Goal: Communication & Community: Answer question/provide support

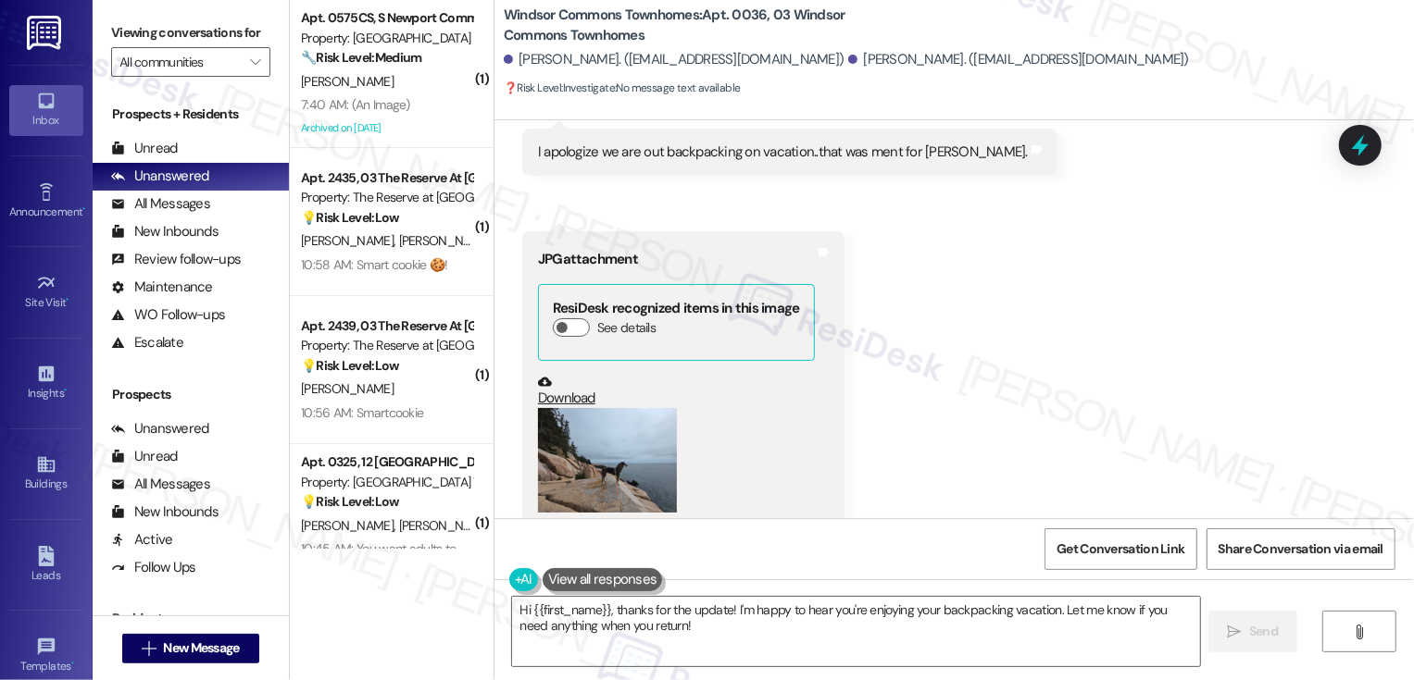
scroll to position [11290, 0]
click at [593, 407] on button "Zoom image" at bounding box center [607, 459] width 139 height 105
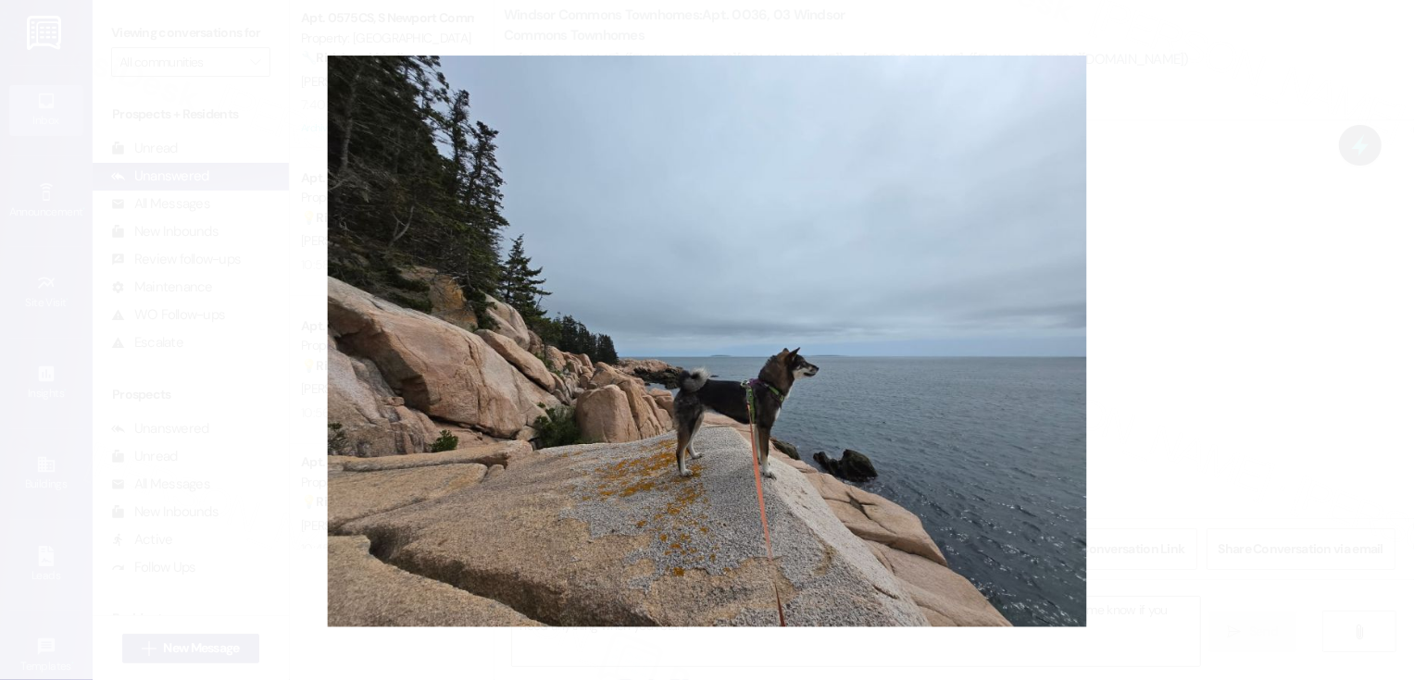
click at [1331, 371] on button "Unzoom image" at bounding box center [707, 340] width 1414 height 680
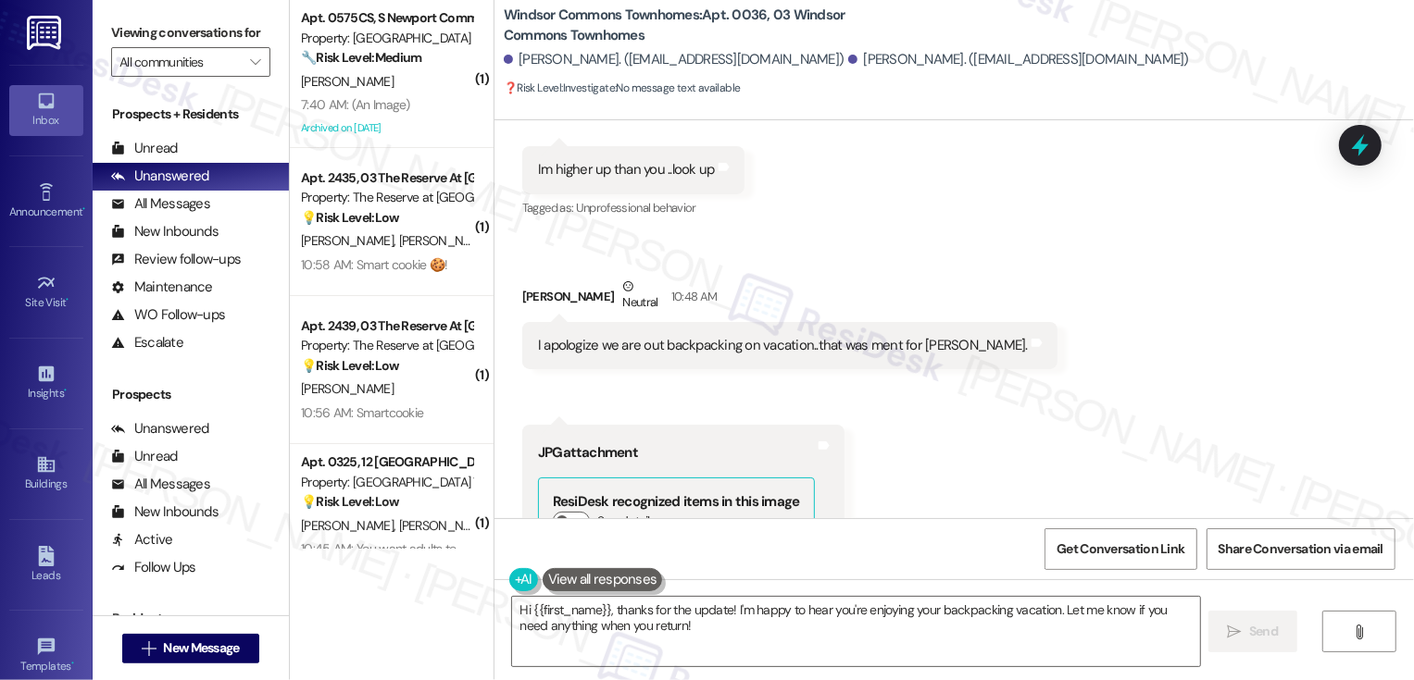
scroll to position [11100, 0]
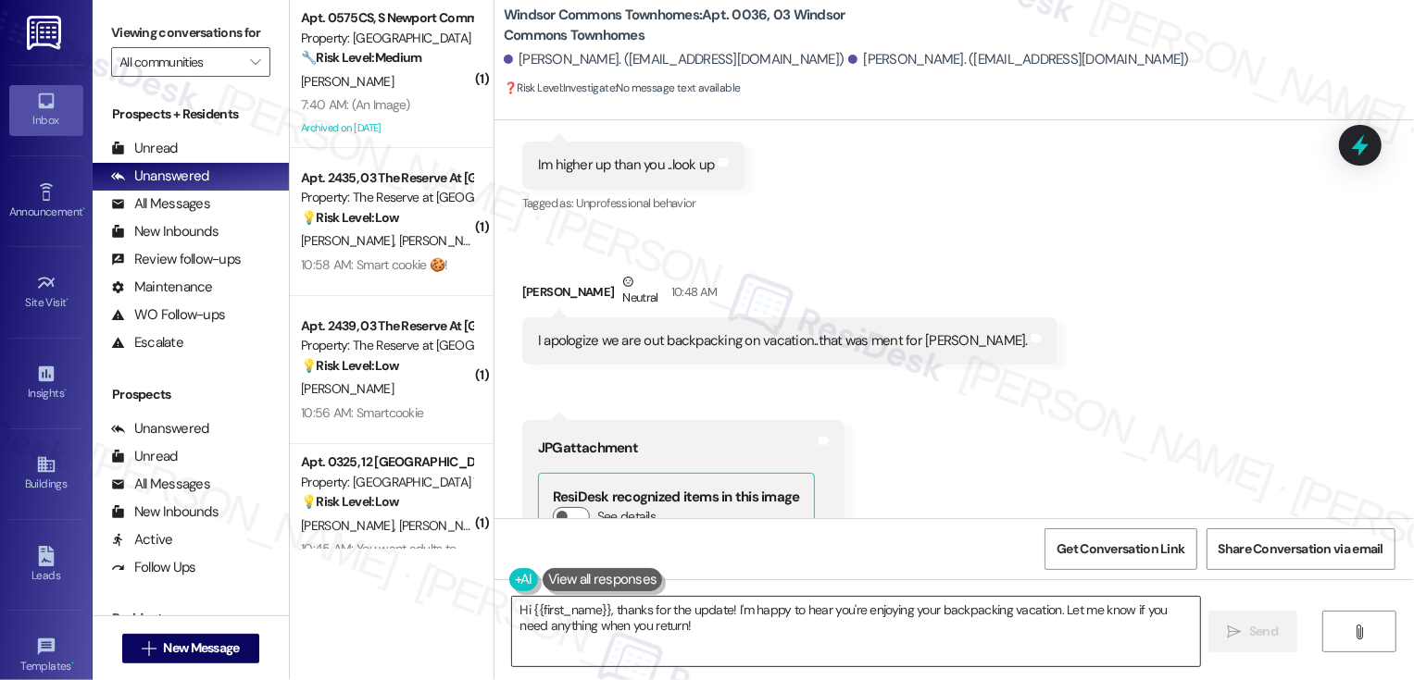
click at [736, 643] on textarea "Hi {{first_name}}, thanks for the update! I'm happy to hear you're enjoying you…" at bounding box center [856, 631] width 688 height 69
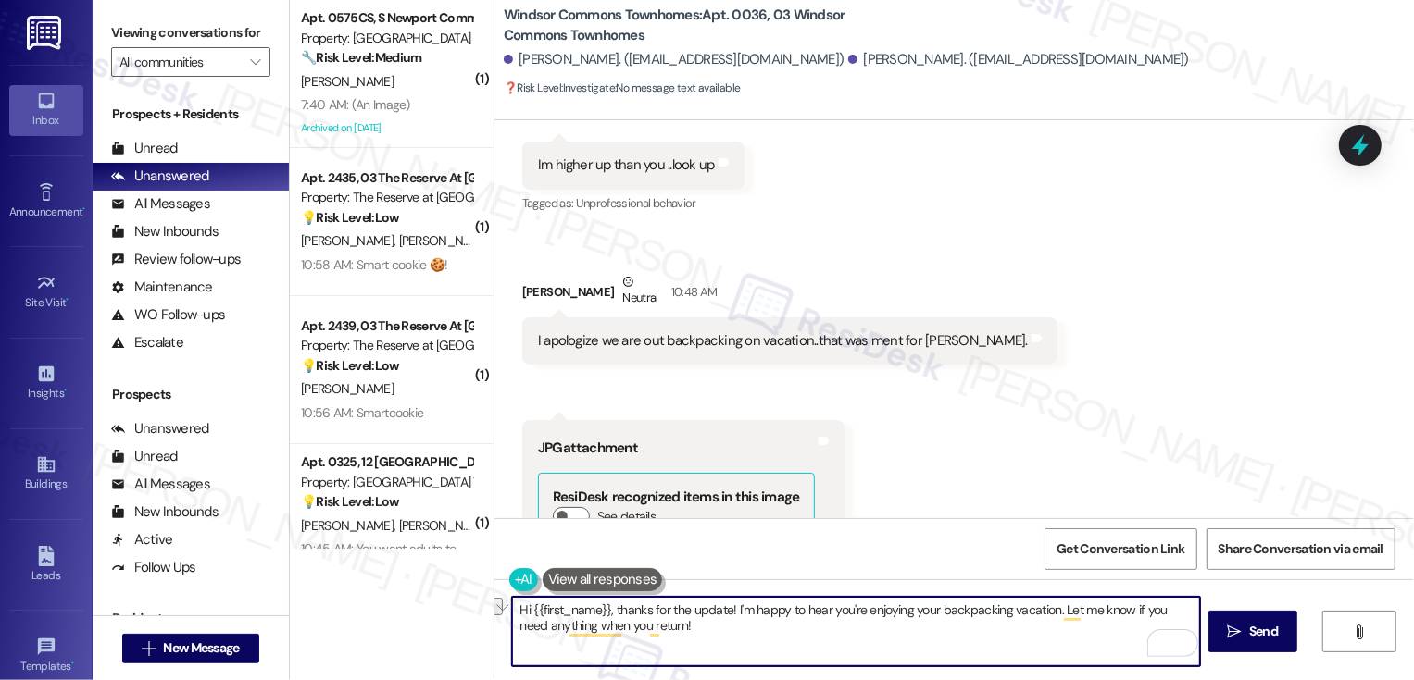
click at [505, 607] on div "Hi {{first_name}}, thanks for the update! I'm happy to hear you're enjoying you…" at bounding box center [953, 649] width 919 height 139
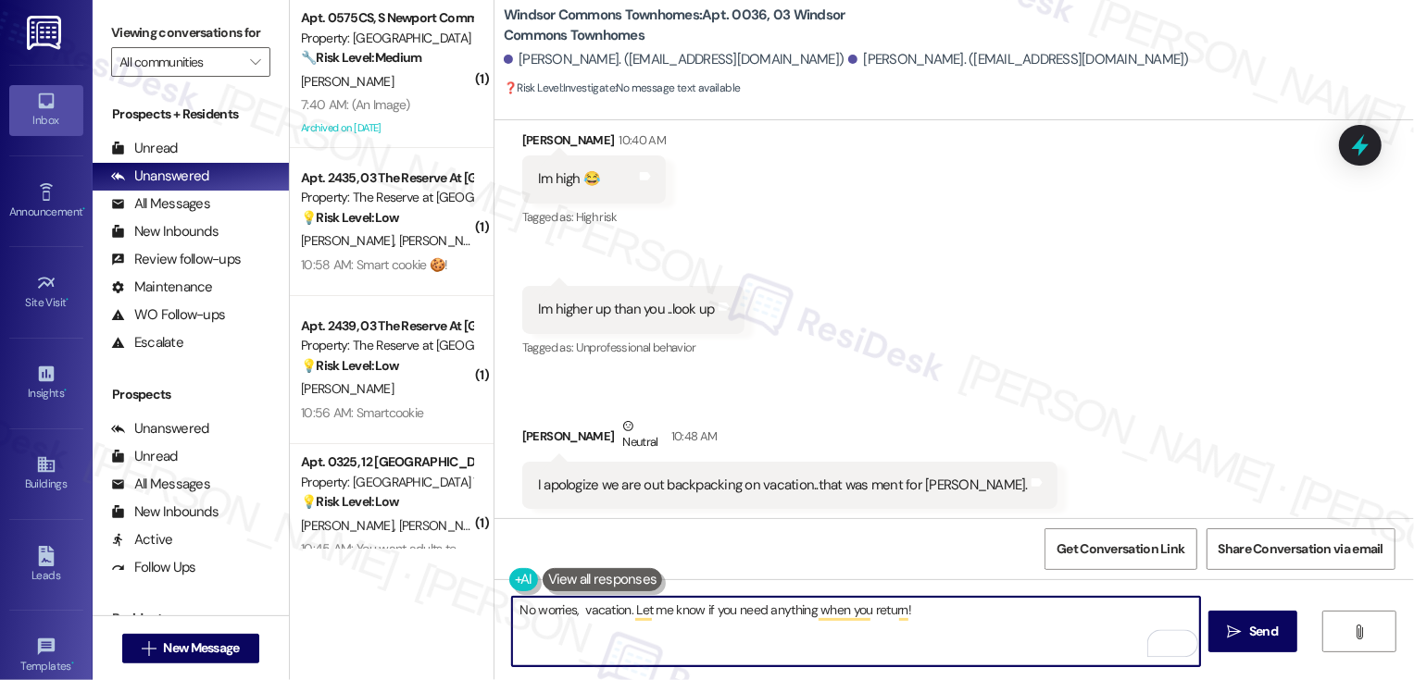
click at [528, 417] on div "[PERSON_NAME] Neutral 10:48 AM" at bounding box center [789, 439] width 535 height 45
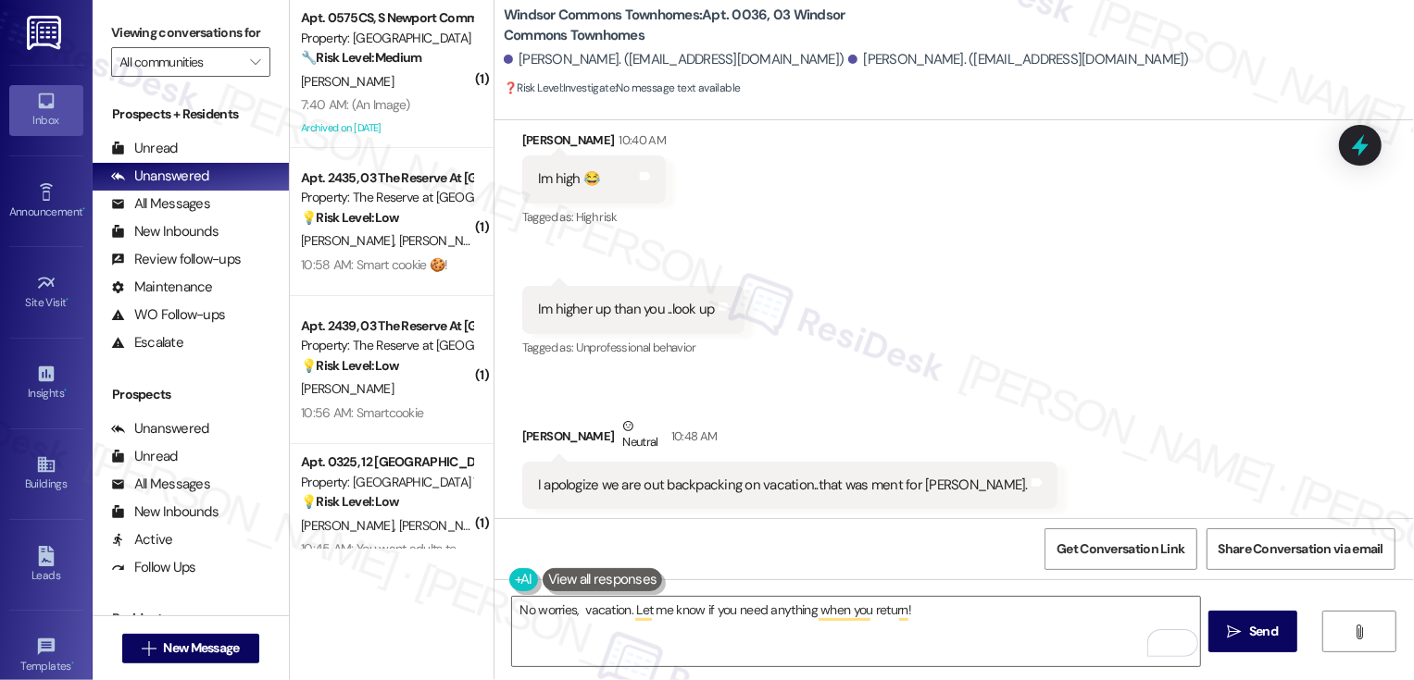
click at [528, 417] on div "[PERSON_NAME] Neutral 10:48 AM" at bounding box center [789, 439] width 535 height 45
copy div "[PERSON_NAME]"
click at [572, 608] on textarea "No worries, vacation. Let me know if you need anything when you return!" at bounding box center [856, 631] width 688 height 69
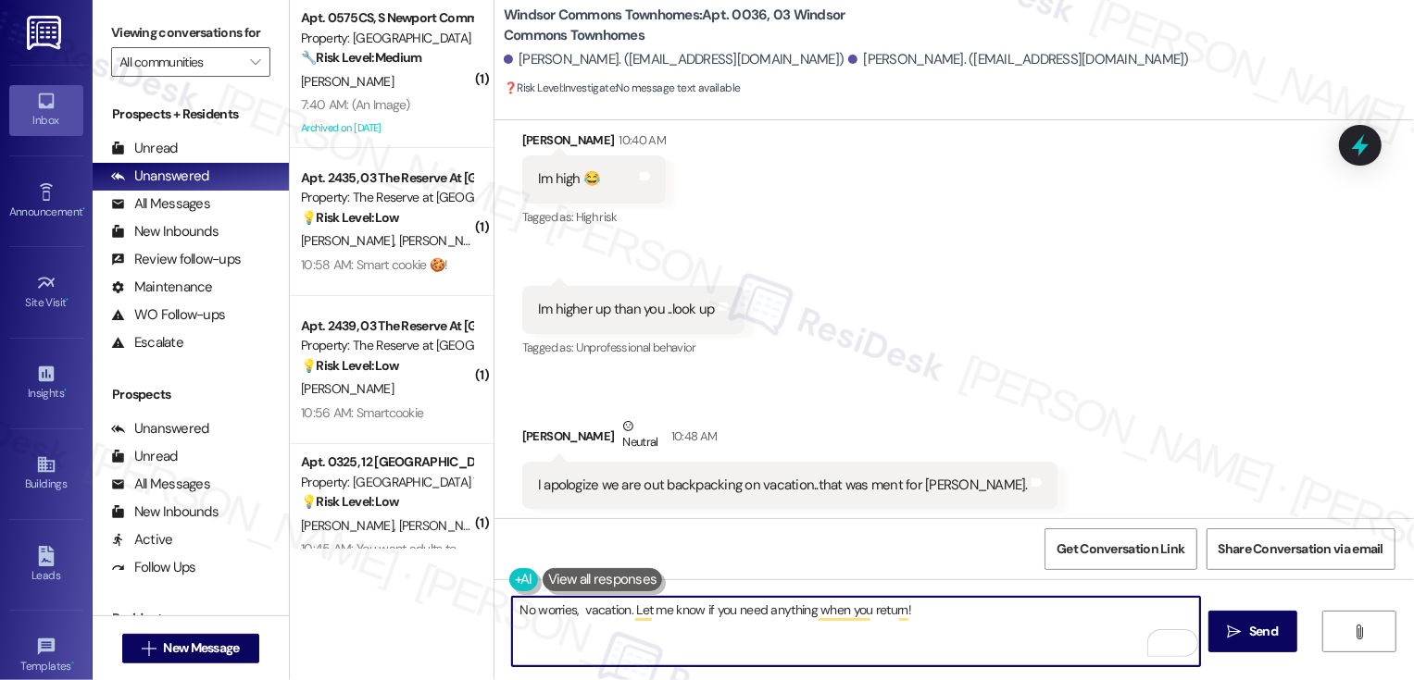
paste textarea "[PERSON_NAME]"
click at [573, 606] on textarea "No worries, [PERSON_NAME]! Enjoy your vacation. Let me know if you need anythin…" at bounding box center [856, 631] width 688 height 69
click at [617, 609] on textarea "No worries, [PERSON_NAME]! Enjoy your vacation. Let me know if you need anythin…" at bounding box center [856, 631] width 688 height 69
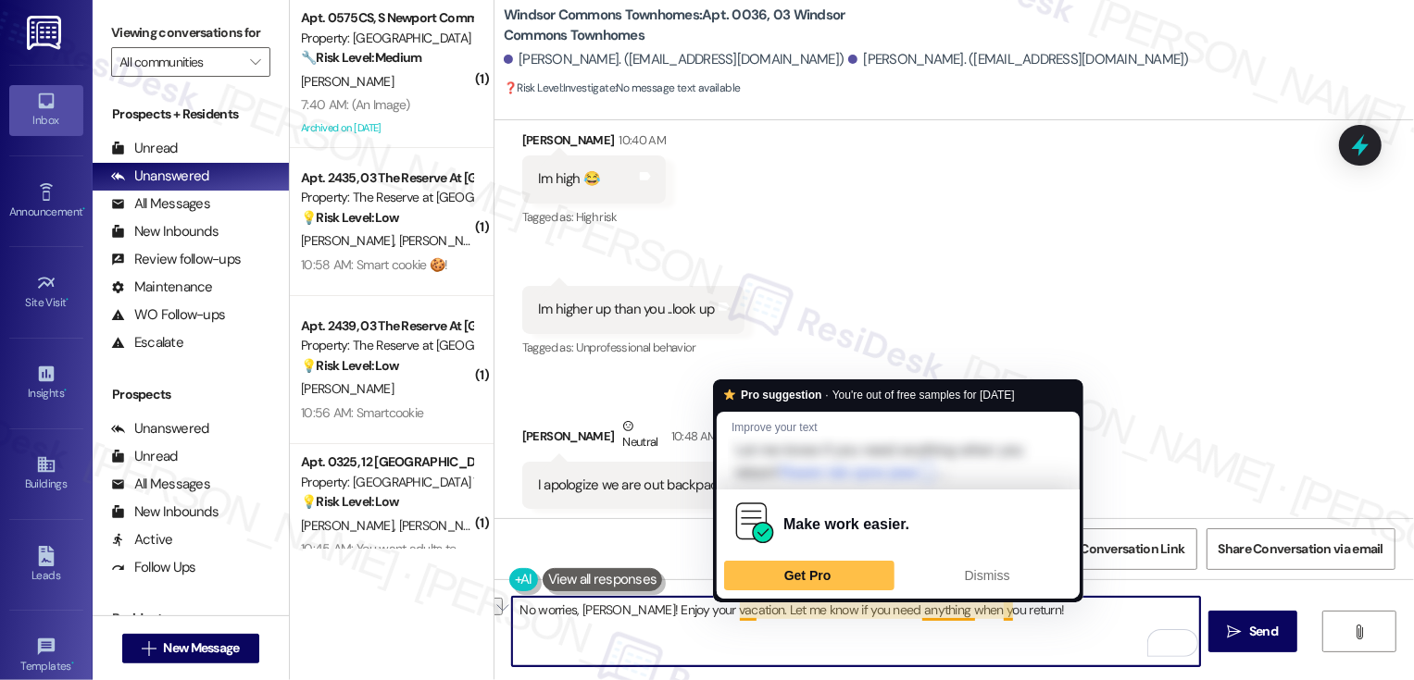
drag, startPoint x: 727, startPoint y: 607, endPoint x: 1195, endPoint y: 611, distance: 468.4
click at [1196, 613] on textarea "No worries, [PERSON_NAME]! Enjoy your vacation. Let me know if you need anythin…" at bounding box center [856, 631] width 688 height 69
paste textarea "😊"
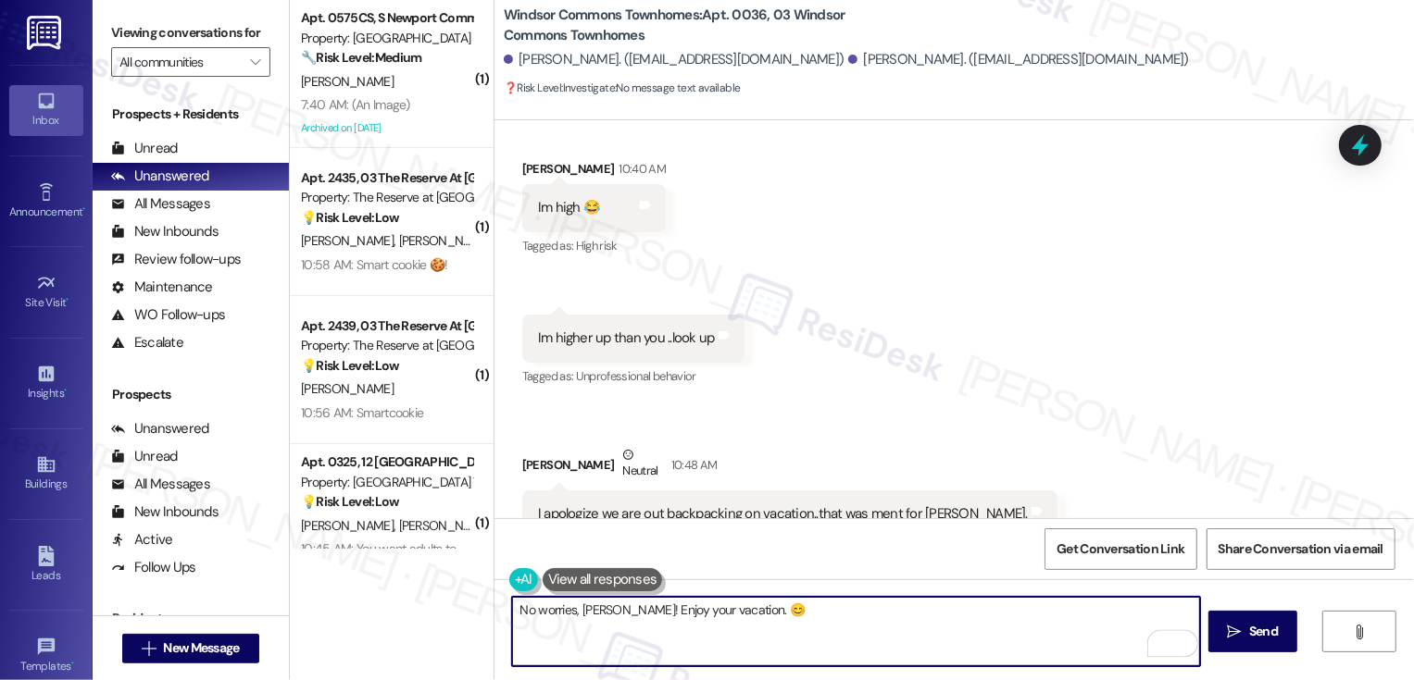
scroll to position [11290, 0]
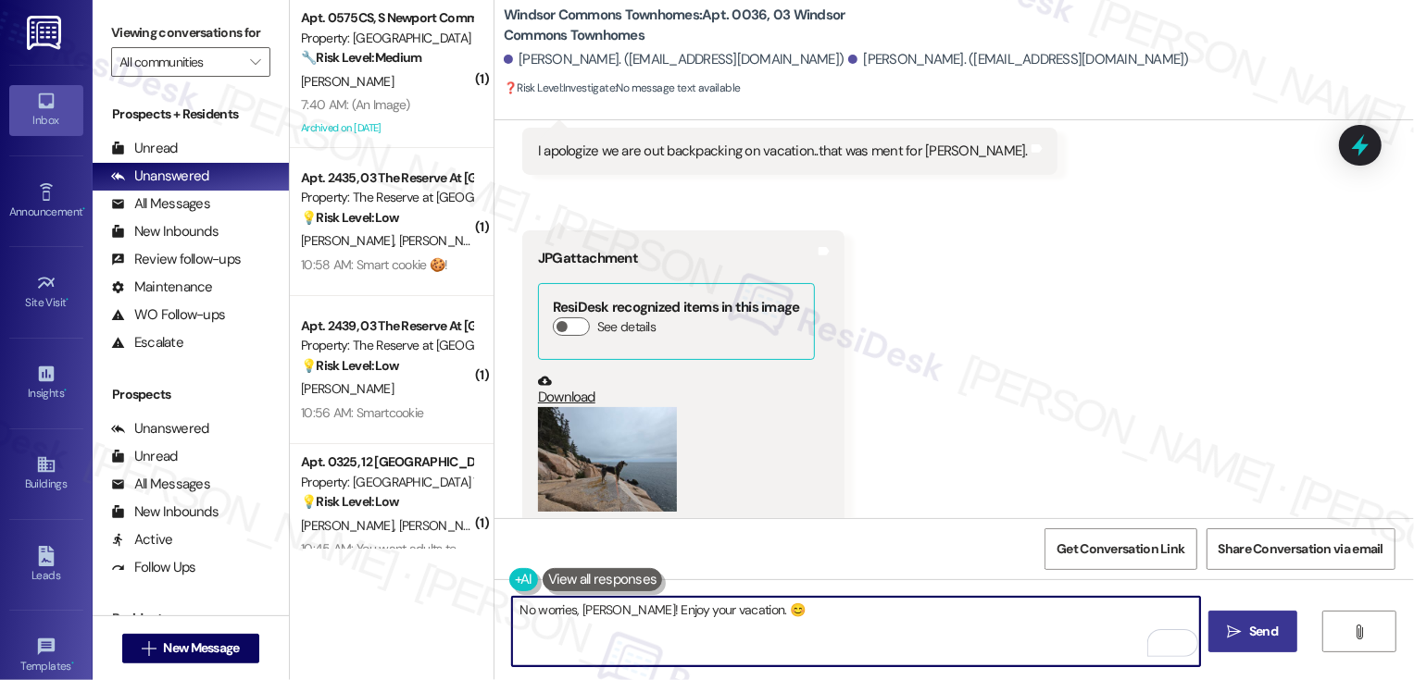
type textarea "No worries, [PERSON_NAME]! Enjoy your vacation. 😊"
click at [1242, 638] on span " Send" at bounding box center [1253, 631] width 58 height 19
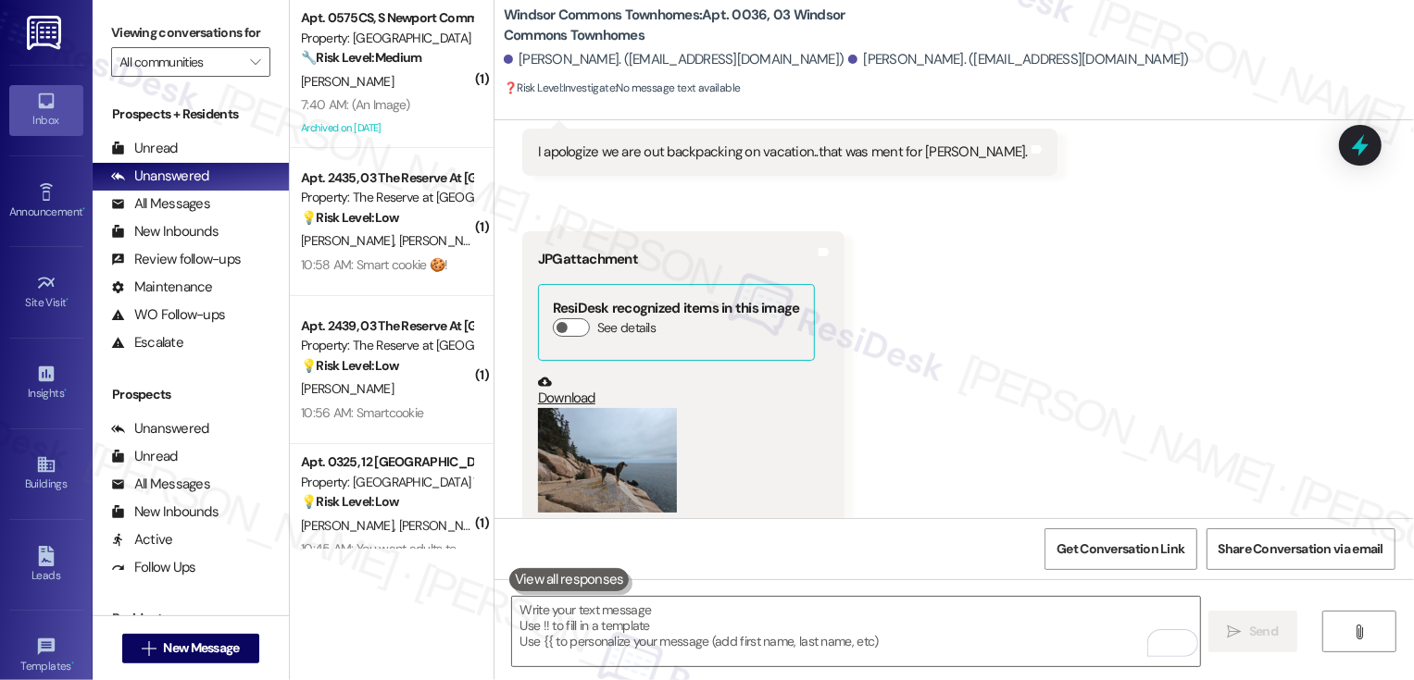
scroll to position [11419, 0]
